Goal: Navigation & Orientation: Find specific page/section

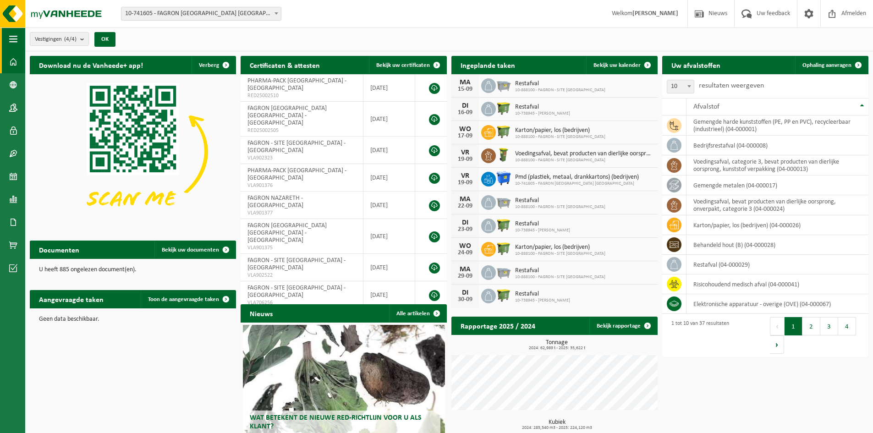
click at [12, 35] on span "button" at bounding box center [13, 38] width 8 height 23
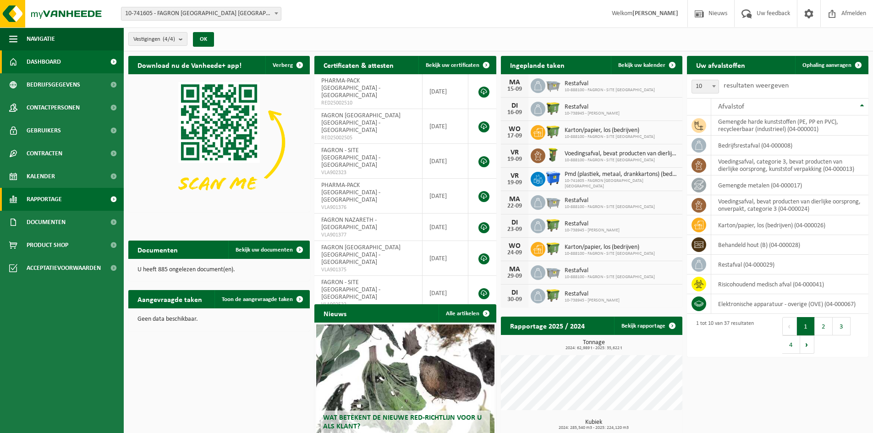
click at [39, 197] on span "Rapportage" at bounding box center [44, 199] width 35 height 23
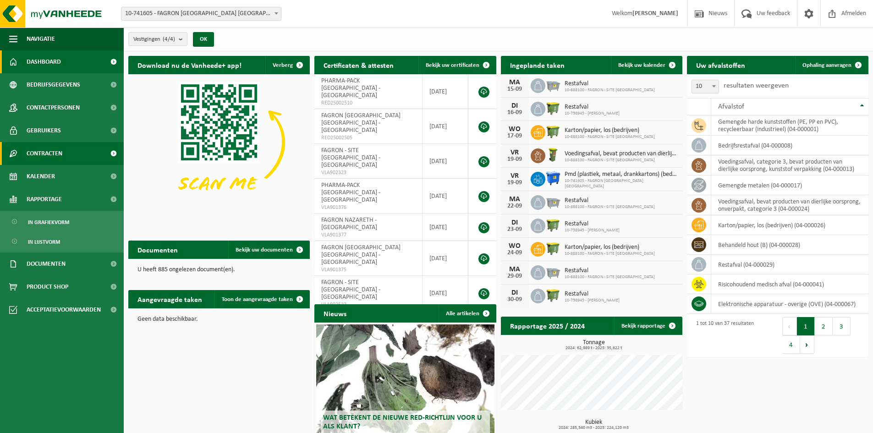
click at [36, 157] on span "Contracten" at bounding box center [45, 153] width 36 height 23
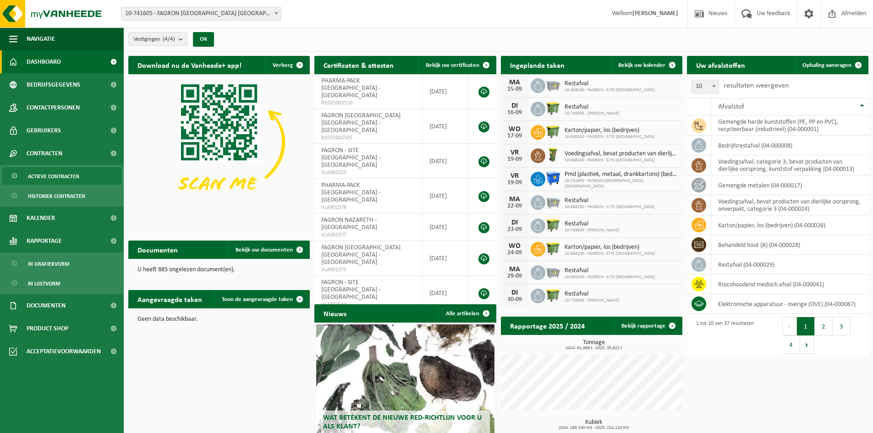
click at [43, 175] on span "Actieve contracten" at bounding box center [53, 176] width 51 height 17
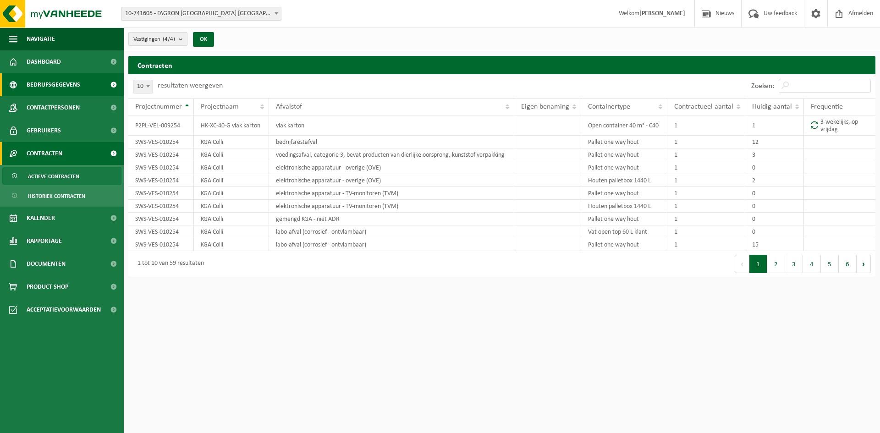
click at [49, 89] on span "Bedrijfsgegevens" at bounding box center [54, 84] width 54 height 23
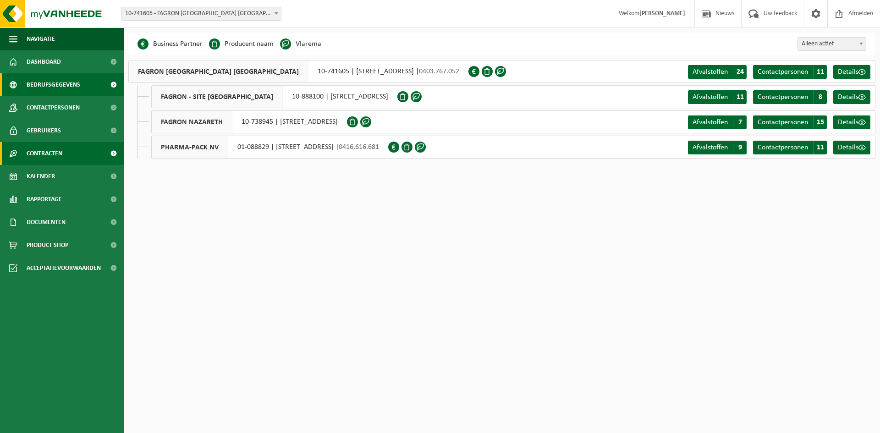
click at [46, 157] on span "Contracten" at bounding box center [45, 153] width 36 height 23
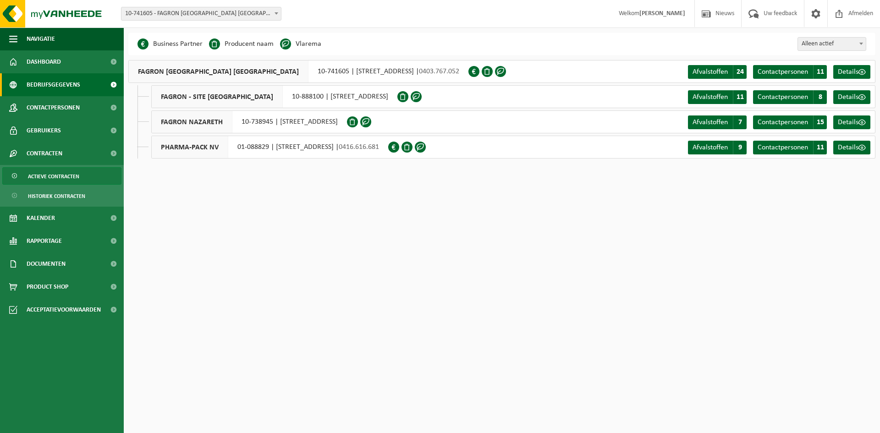
click at [46, 172] on span "Actieve contracten" at bounding box center [53, 176] width 51 height 17
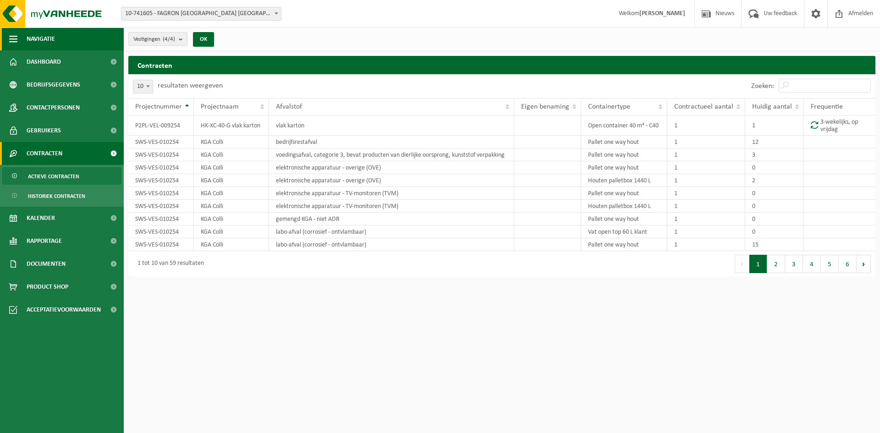
click at [14, 37] on span "button" at bounding box center [13, 38] width 8 height 23
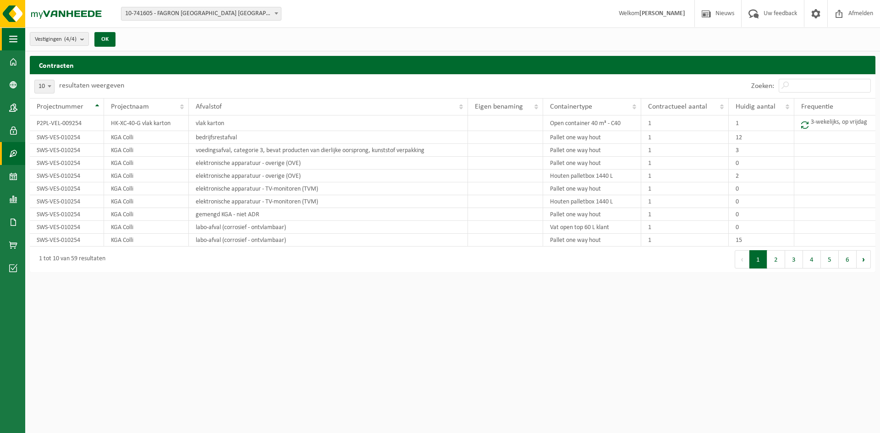
click at [14, 37] on span "button" at bounding box center [13, 38] width 8 height 23
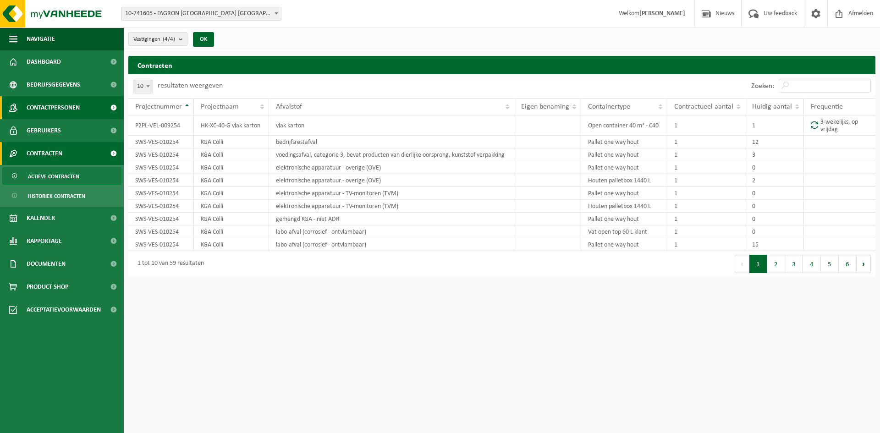
click at [51, 109] on span "Contactpersonen" at bounding box center [53, 107] width 53 height 23
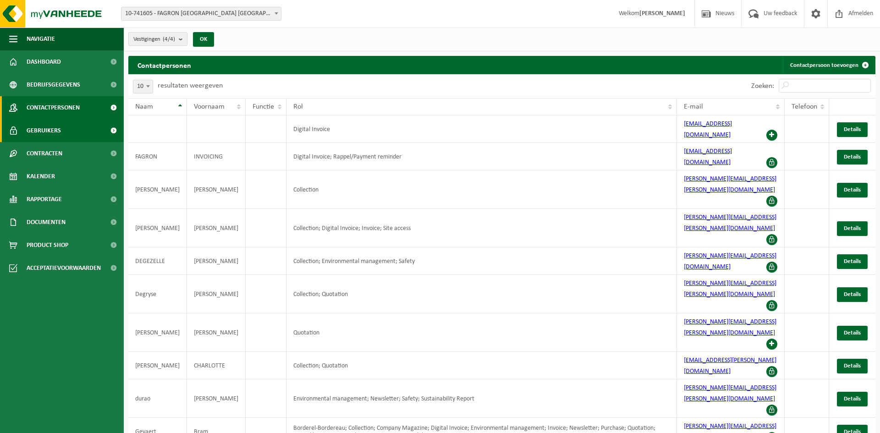
click at [61, 135] on link "Gebruikers" at bounding box center [62, 130] width 124 height 23
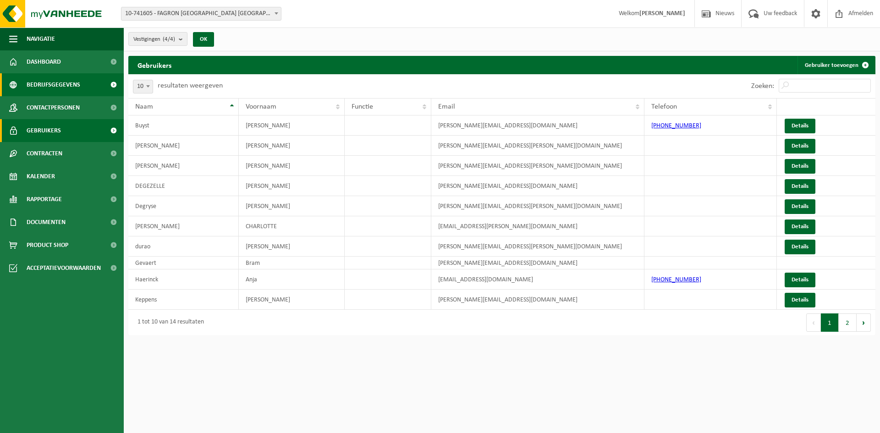
click at [58, 89] on span "Bedrijfsgegevens" at bounding box center [54, 84] width 54 height 23
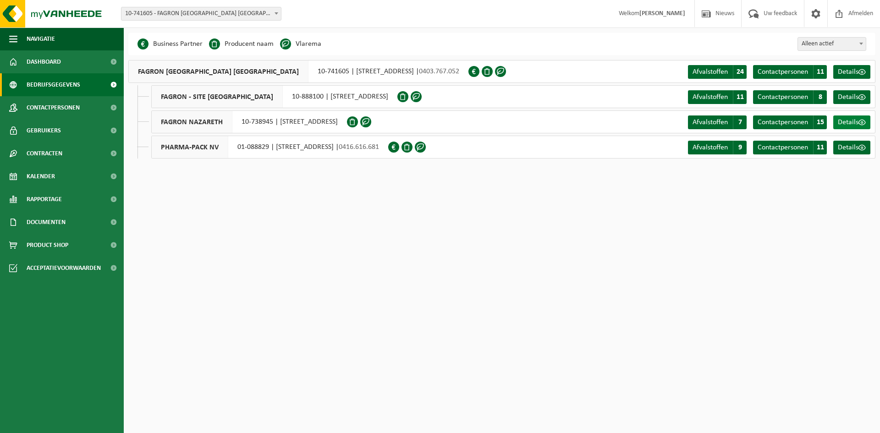
click at [860, 120] on span at bounding box center [861, 122] width 7 height 7
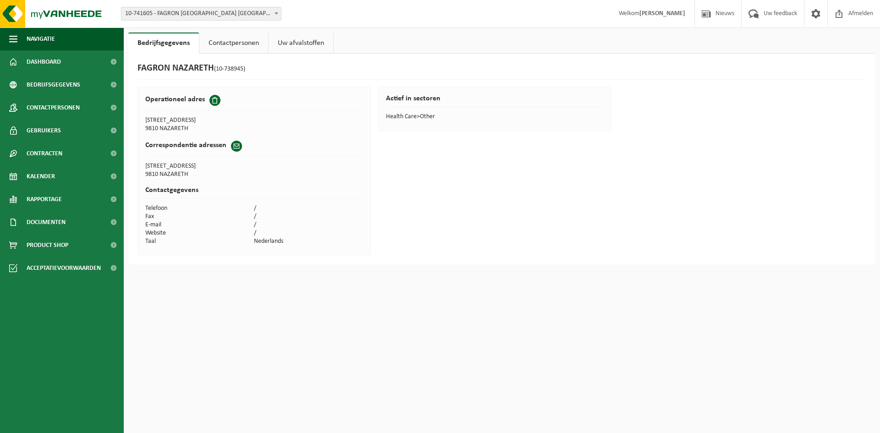
click at [232, 48] on link "Contactpersonen" at bounding box center [233, 43] width 69 height 21
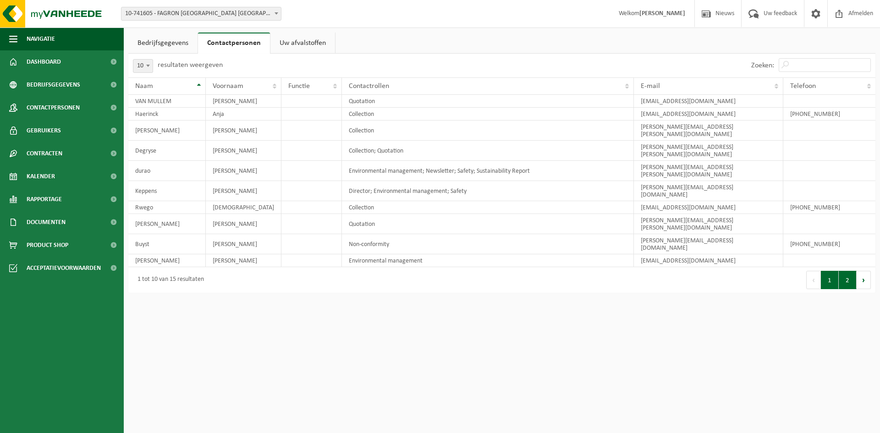
click at [847, 271] on button "2" at bounding box center [847, 280] width 18 height 18
